Goal: Navigation & Orientation: Find specific page/section

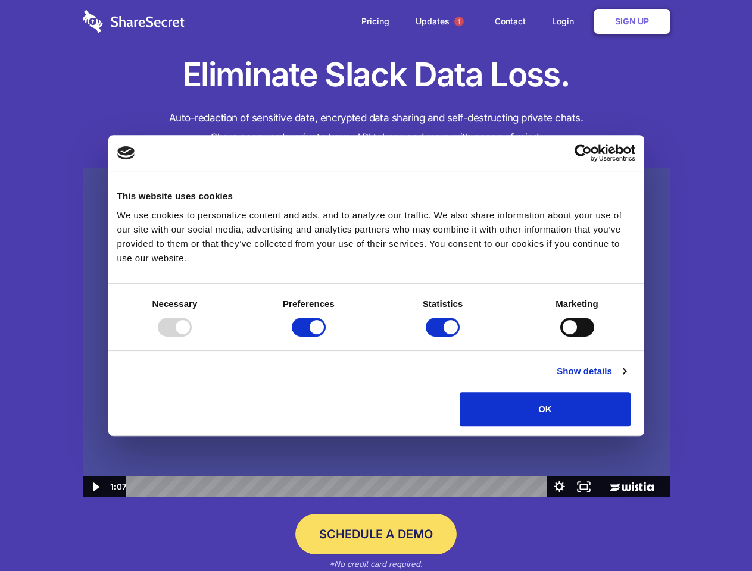
click at [376, 286] on img at bounding box center [376, 333] width 587 height 330
click at [192, 337] on div at bounding box center [175, 327] width 34 height 19
click at [326, 337] on input "Preferences" at bounding box center [309, 327] width 34 height 19
checkbox input "false"
click at [444, 337] on input "Statistics" at bounding box center [443, 327] width 34 height 19
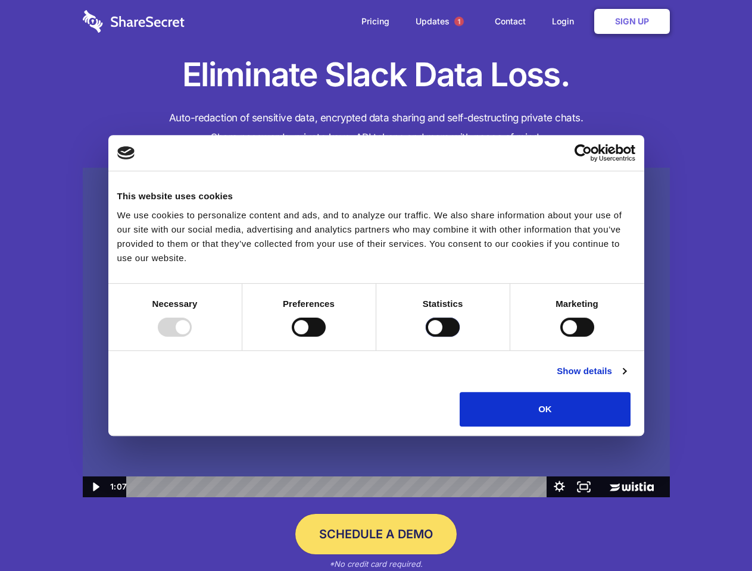
checkbox input "false"
click at [560, 337] on input "Marketing" at bounding box center [577, 327] width 34 height 19
checkbox input "true"
click at [626, 379] on link "Show details" at bounding box center [591, 371] width 69 height 14
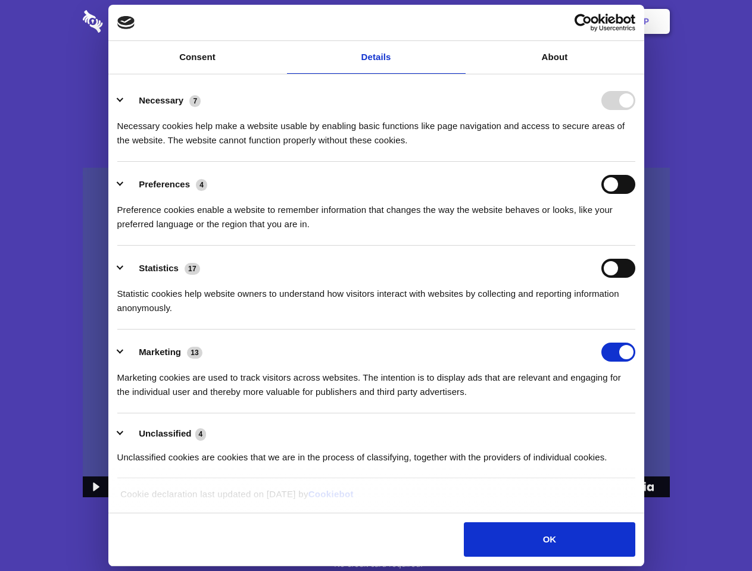
click at [635, 162] on li "Necessary 7 Necessary cookies help make a website usable by enabling basic func…" at bounding box center [376, 120] width 518 height 84
click at [458, 21] on span "1" at bounding box center [459, 22] width 10 height 10
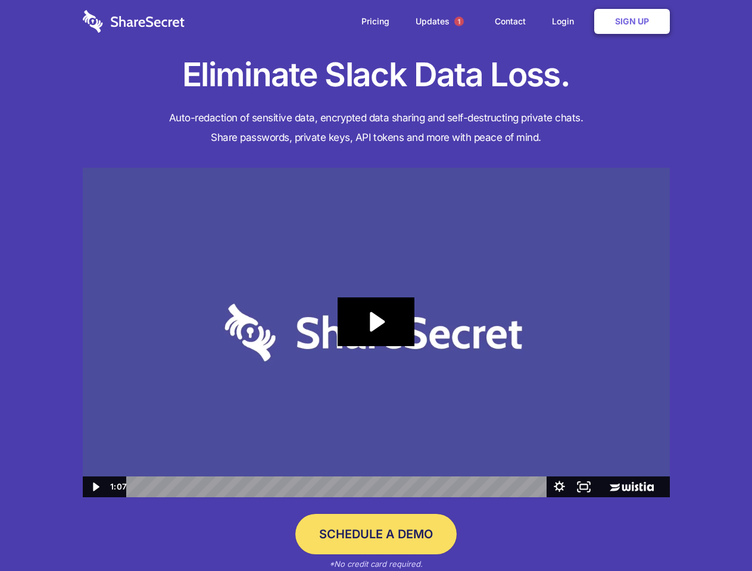
click at [376, 333] on icon "Play Video: Sharesecret Slack Extension" at bounding box center [376, 322] width 76 height 49
